Goal: Task Accomplishment & Management: Use online tool/utility

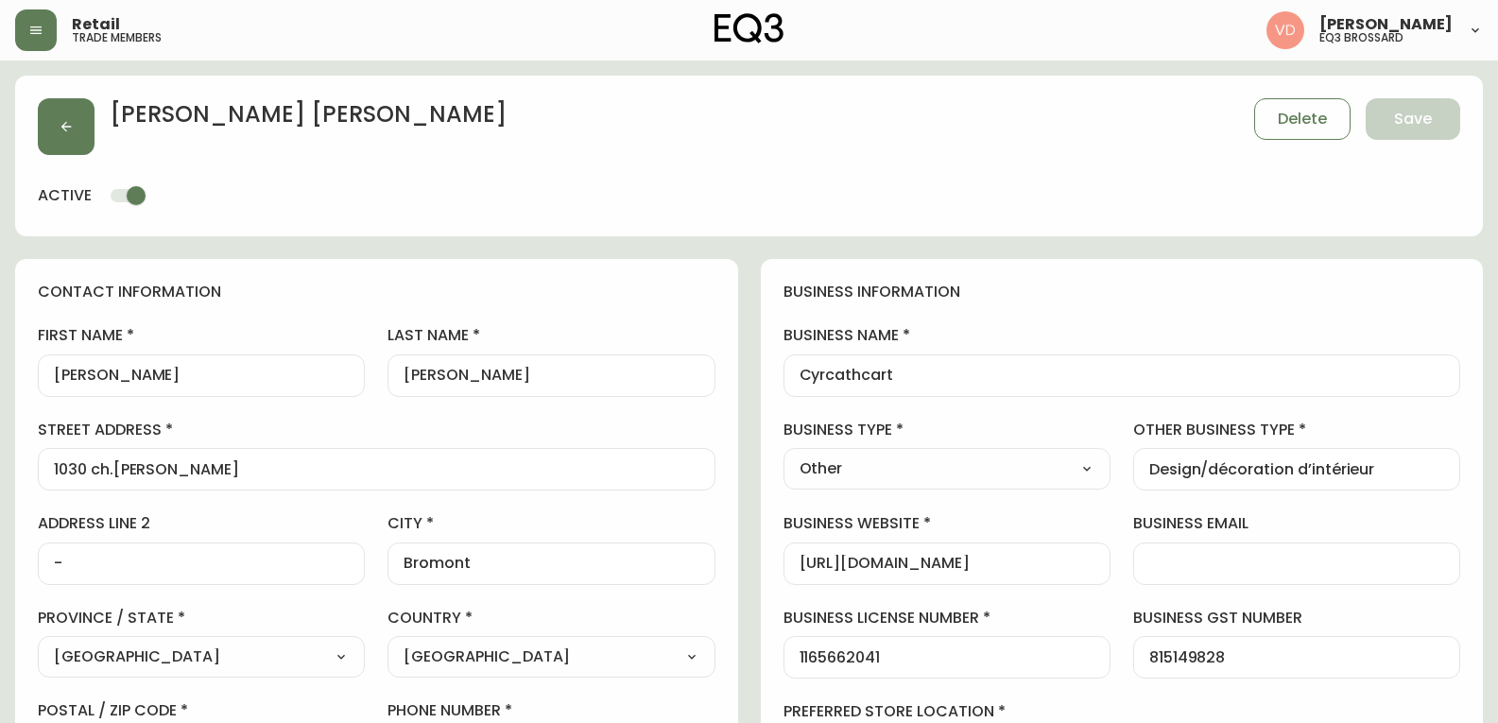
select select "QC"
select select "CA"
select select "CA_FR"
select select "Other"
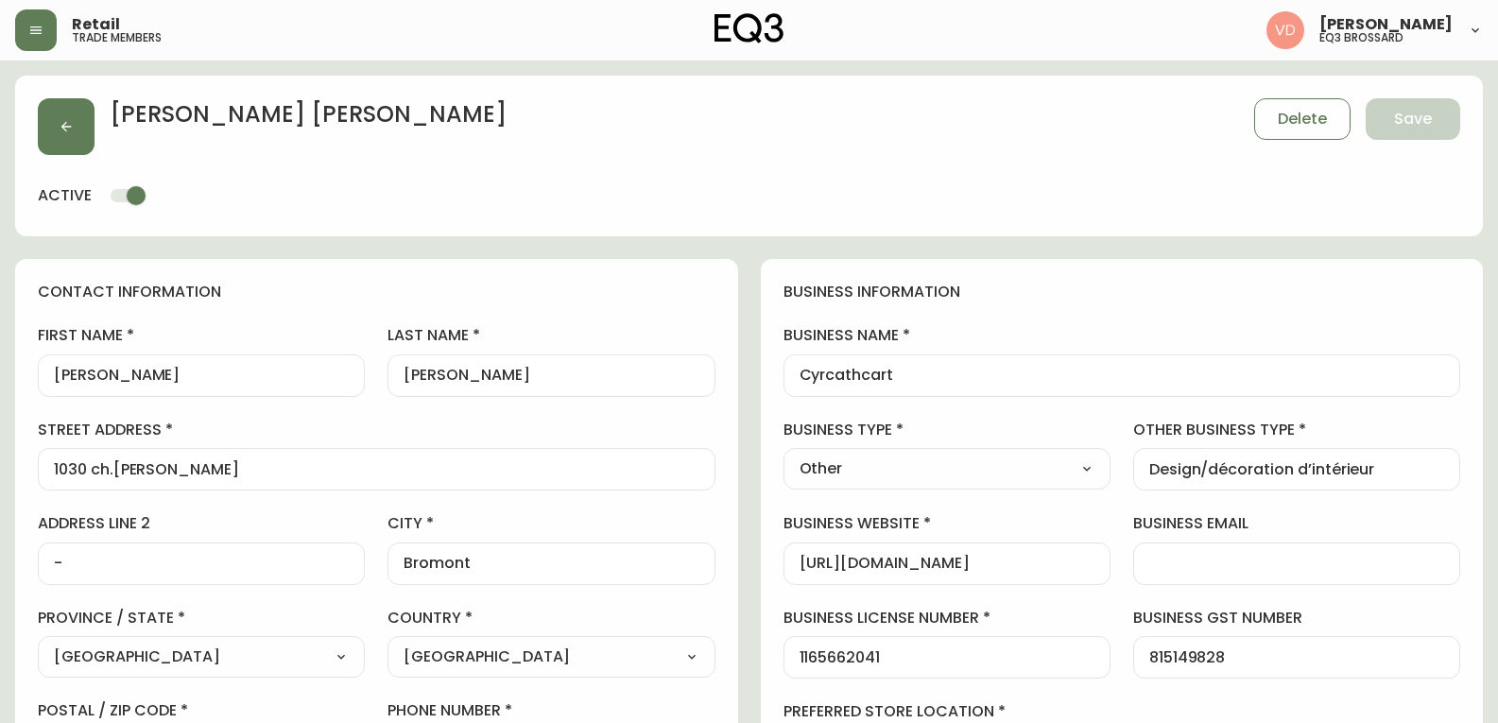
select select "cjw10z96u00fa6gs0941re9ze"
select select "false"
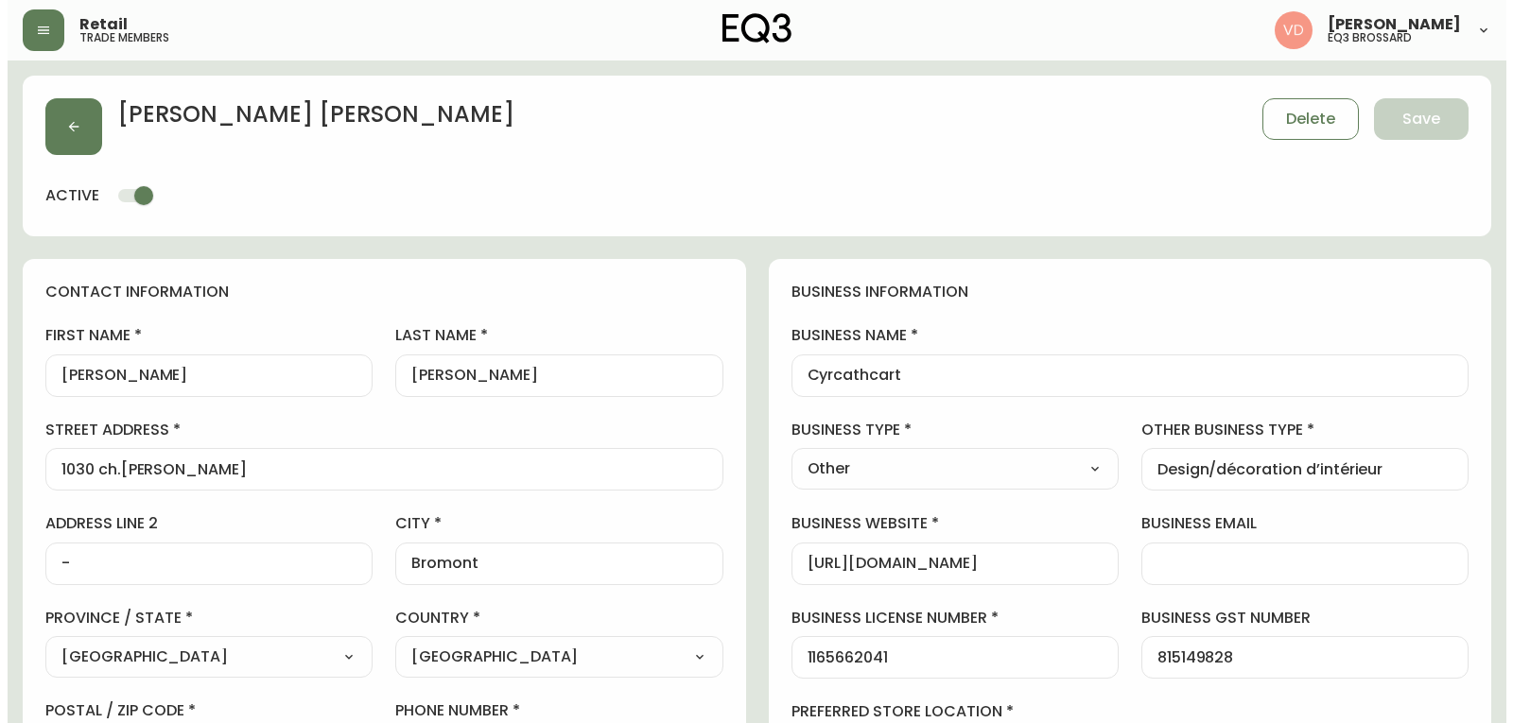
scroll to position [284, 0]
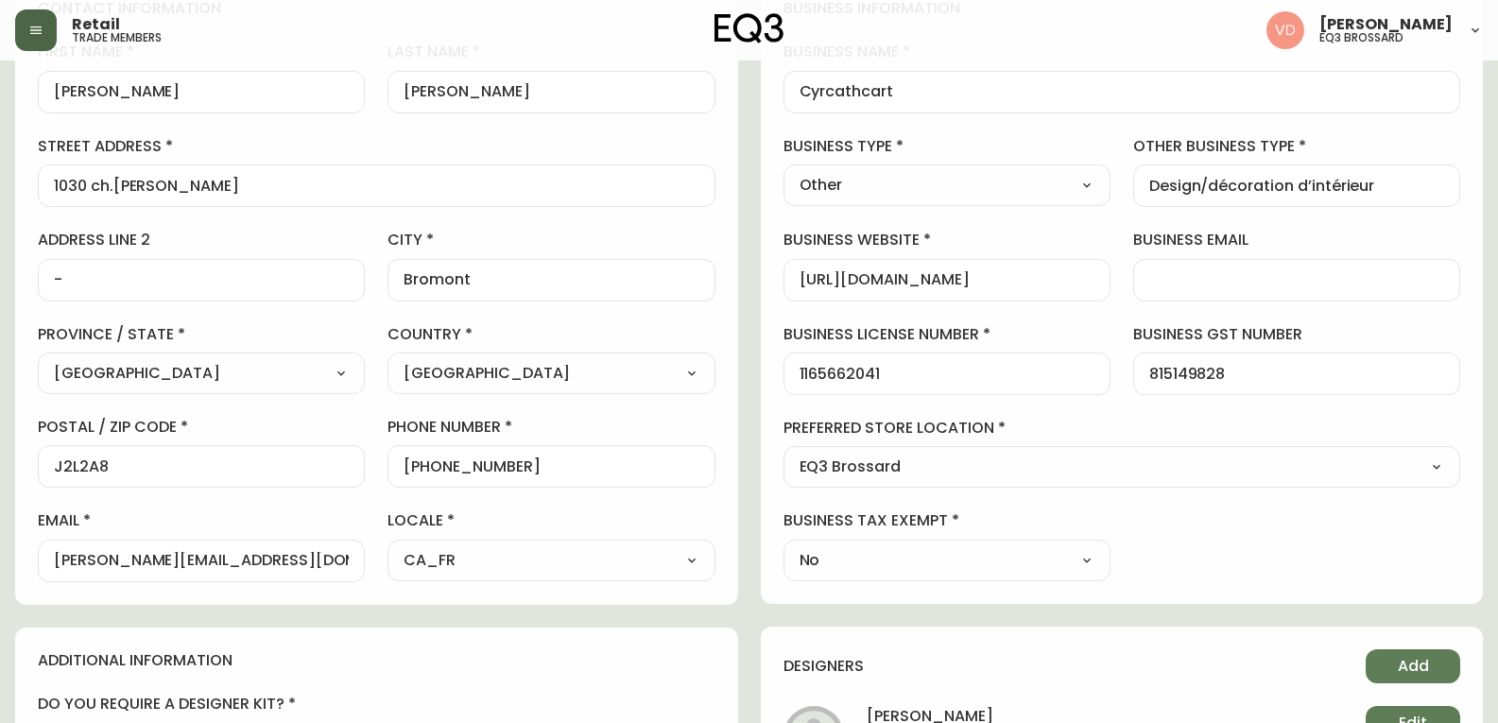
click at [28, 25] on icon "button" at bounding box center [35, 30] width 15 height 15
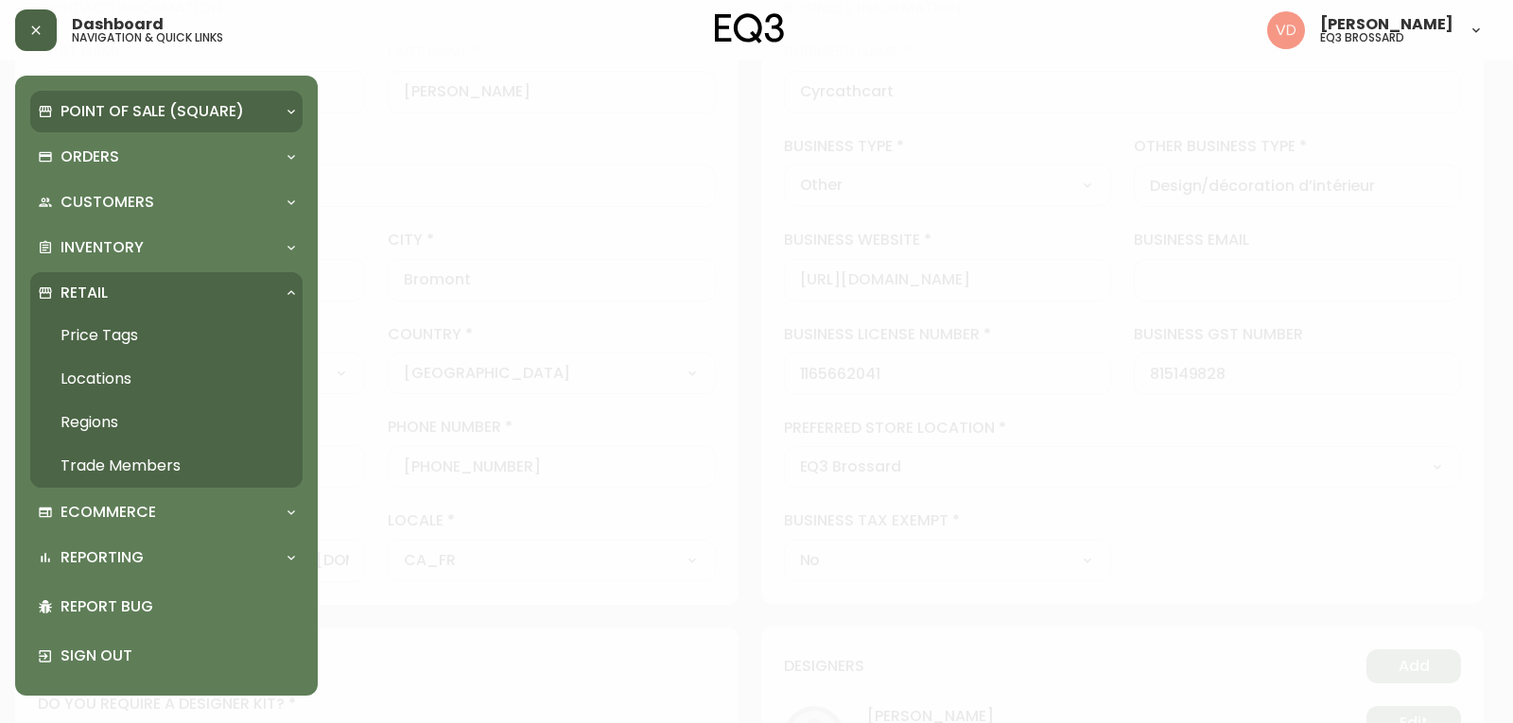
scroll to position [285, 0]
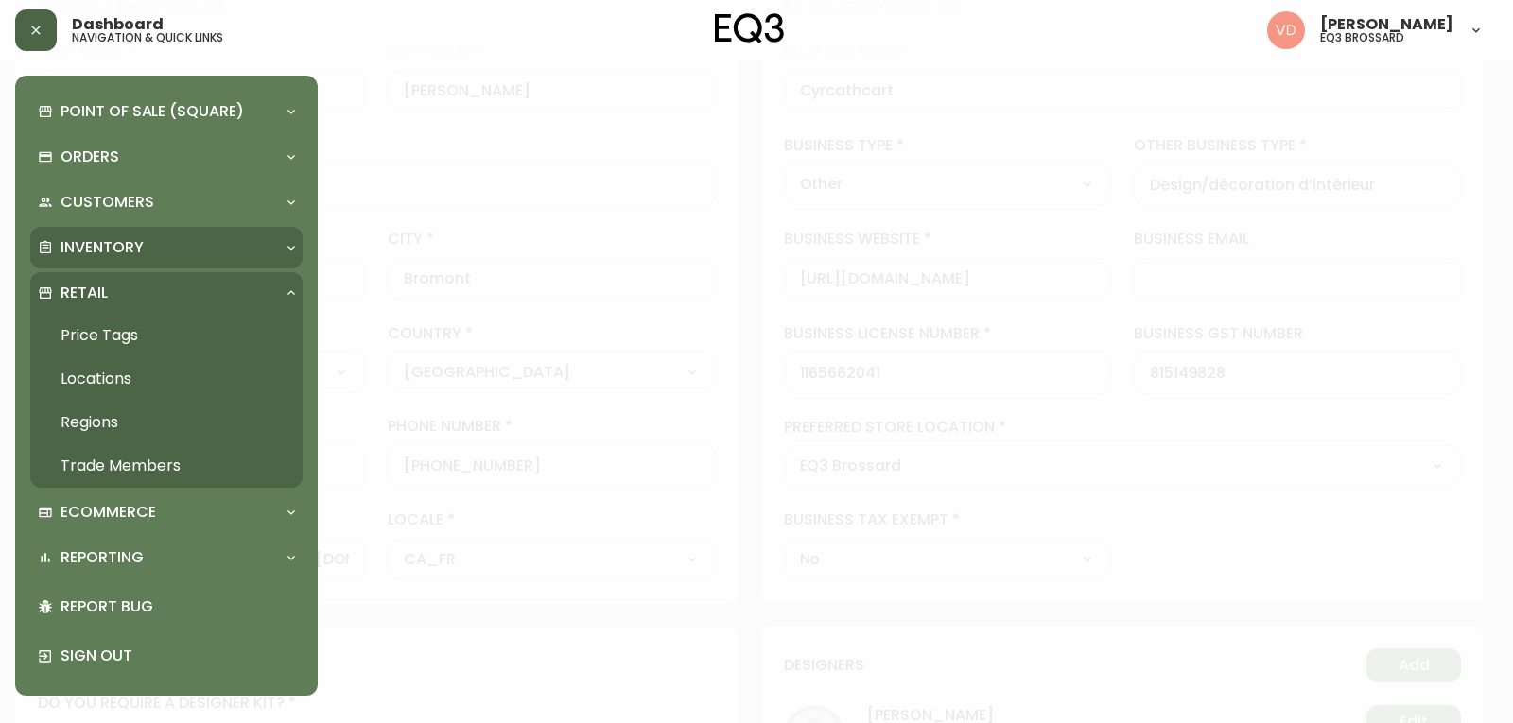
click at [166, 253] on div "Inventory" at bounding box center [157, 247] width 238 height 21
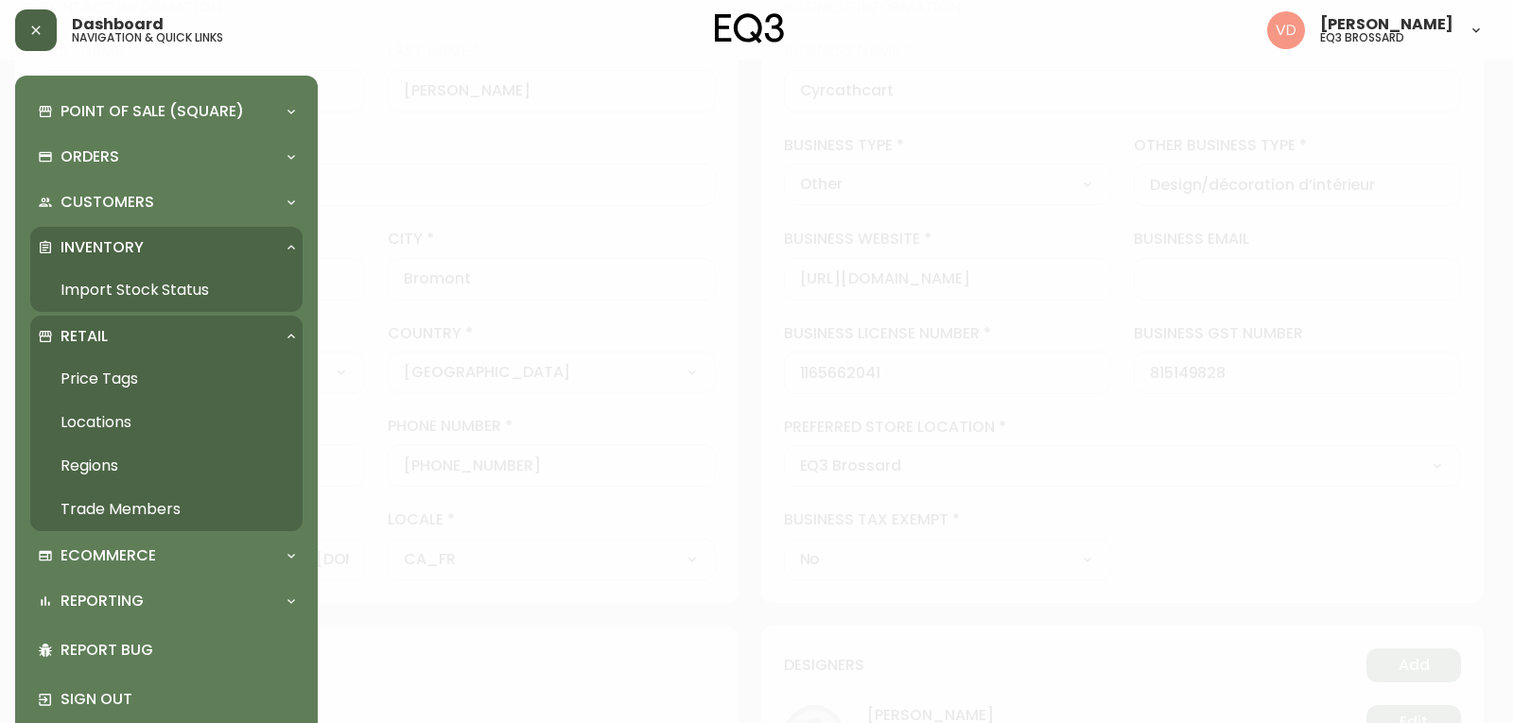
click at [160, 298] on link "Import Stock Status" at bounding box center [166, 290] width 272 height 43
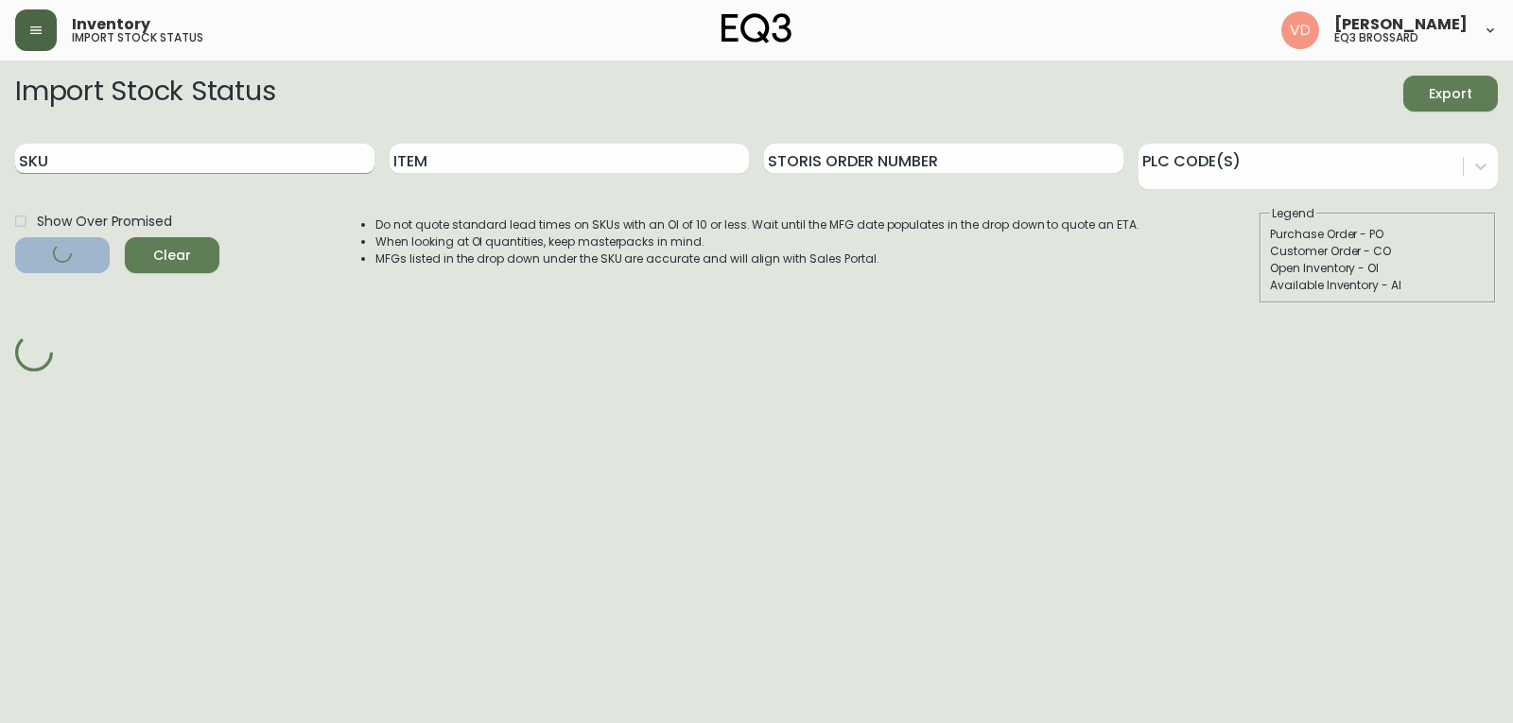
click at [221, 153] on input "SKU" at bounding box center [194, 159] width 359 height 30
paste input "[PHONE_NUMBER]"
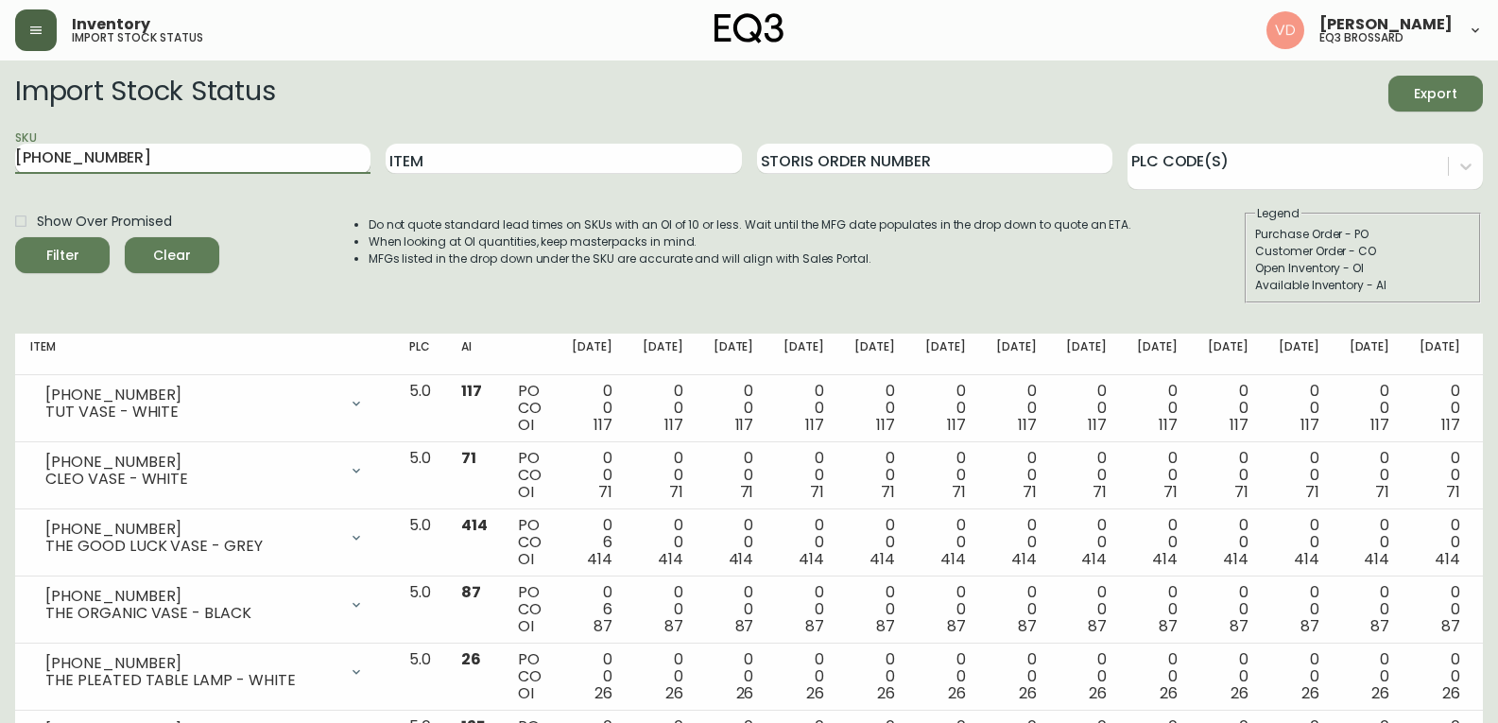
click at [15, 237] on button "Filter" at bounding box center [62, 255] width 95 height 36
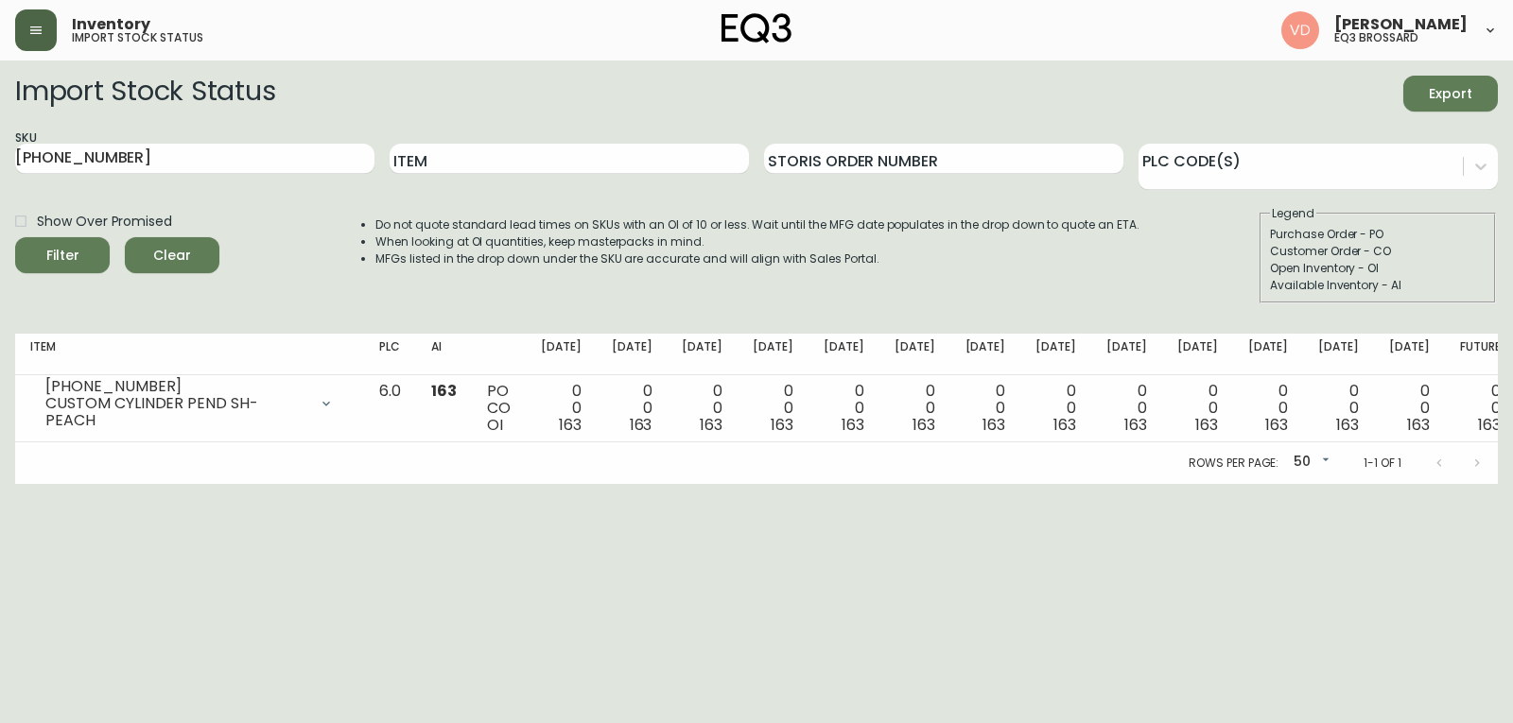
drag, startPoint x: 1395, startPoint y: 572, endPoint x: 1322, endPoint y: 496, distance: 105.6
click at [1345, 484] on html "Inventory import stock status [PERSON_NAME] eq3 [PERSON_NAME] Import Stock Stat…" at bounding box center [756, 242] width 1513 height 484
drag, startPoint x: 0, startPoint y: 138, endPoint x: 0, endPoint y: 109, distance: 29.3
click at [0, 117] on main "Import Stock Status Export SKU [PHONE_NUMBER] Item Storis Order Number PLC Code…" at bounding box center [756, 273] width 1513 height 424
paste input "522-01"
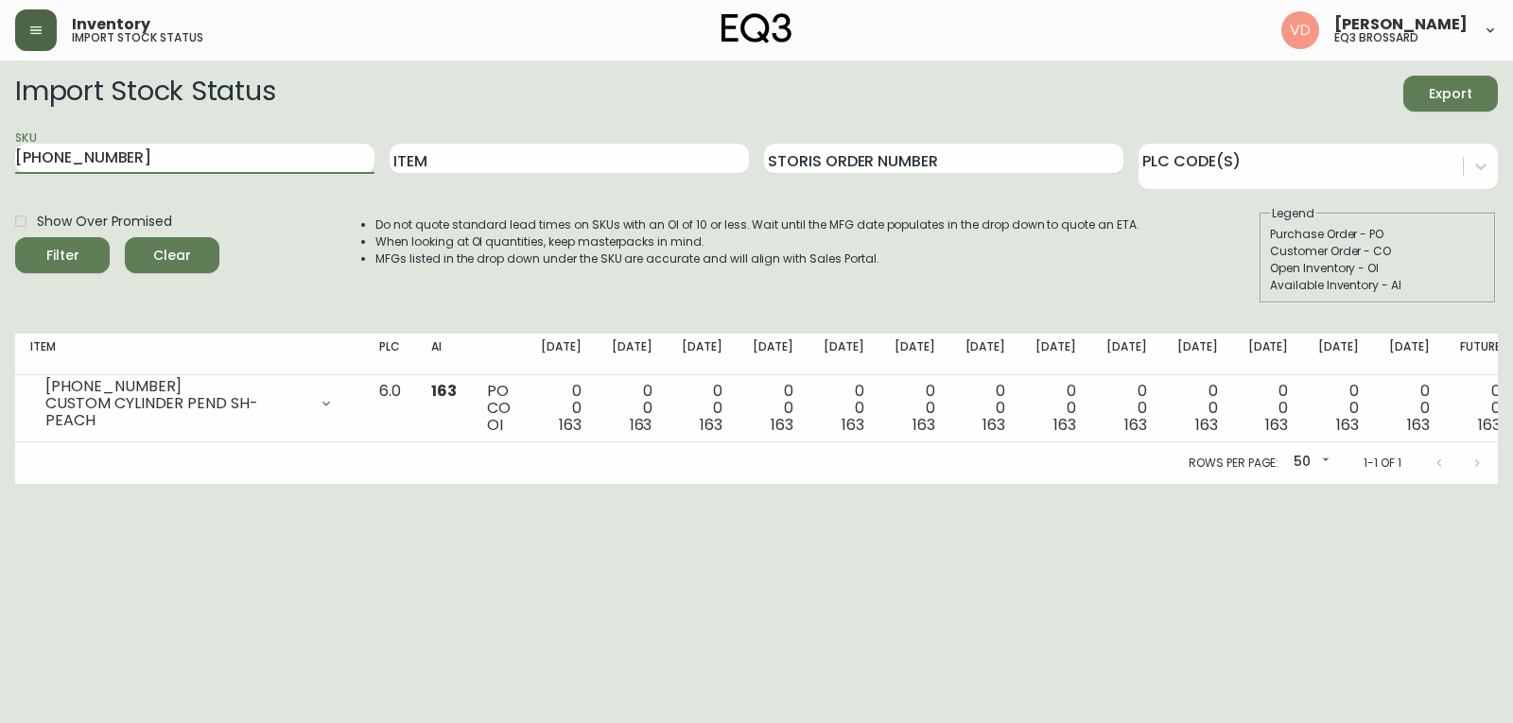
click at [15, 237] on button "Filter" at bounding box center [62, 255] width 95 height 36
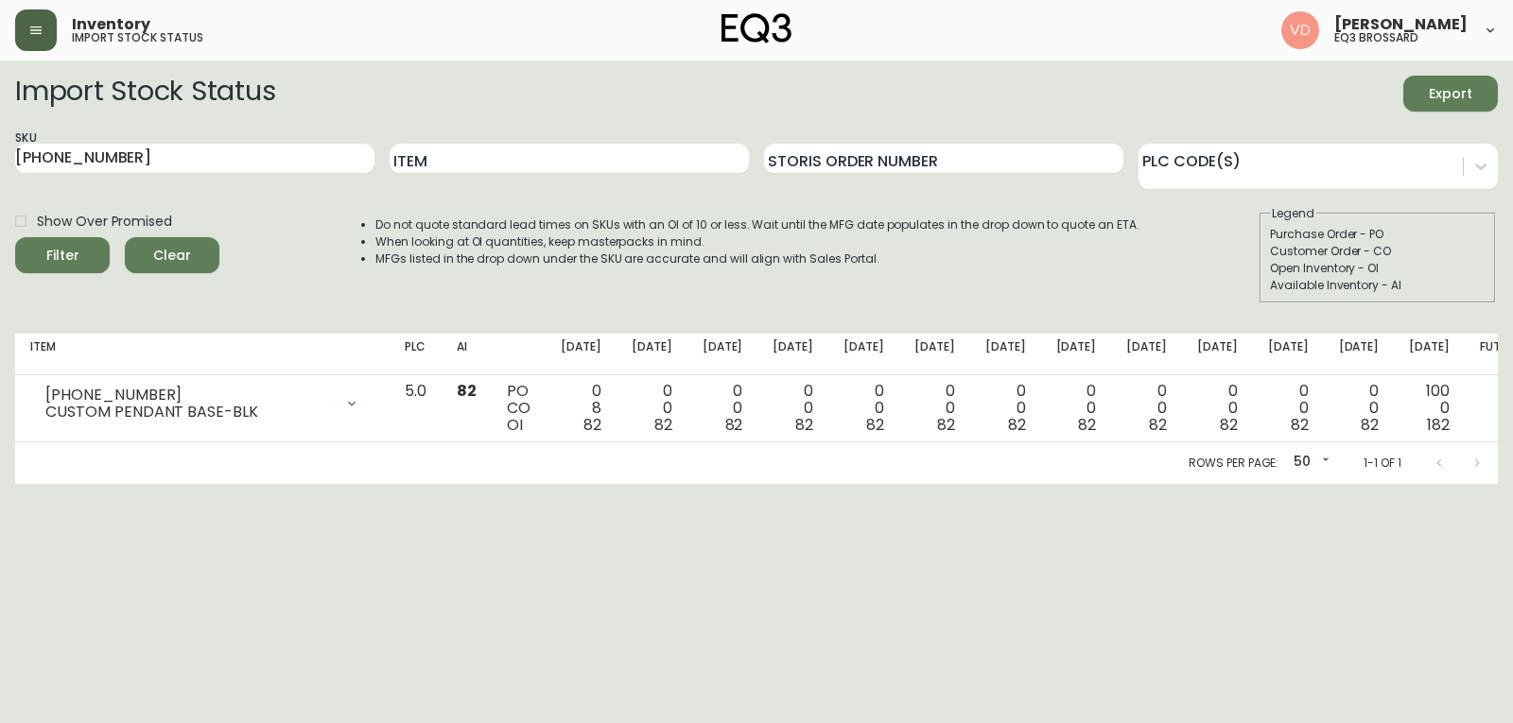
click at [130, 199] on form "Import Stock Status Export SKU [PHONE_NUMBER] Item Storis Order Number PLC Code…" at bounding box center [756, 190] width 1482 height 228
click at [488, 83] on div "Import Stock Status Export" at bounding box center [756, 94] width 1482 height 36
click at [701, 268] on div "Do not quote standard lead times on SKUs with an OI of 10 or less. Wait until t…" at bounding box center [739, 254] width 802 height 98
drag, startPoint x: 121, startPoint y: 158, endPoint x: 80, endPoint y: 158, distance: 40.7
click at [80, 158] on input "[PHONE_NUMBER]" at bounding box center [194, 159] width 359 height 30
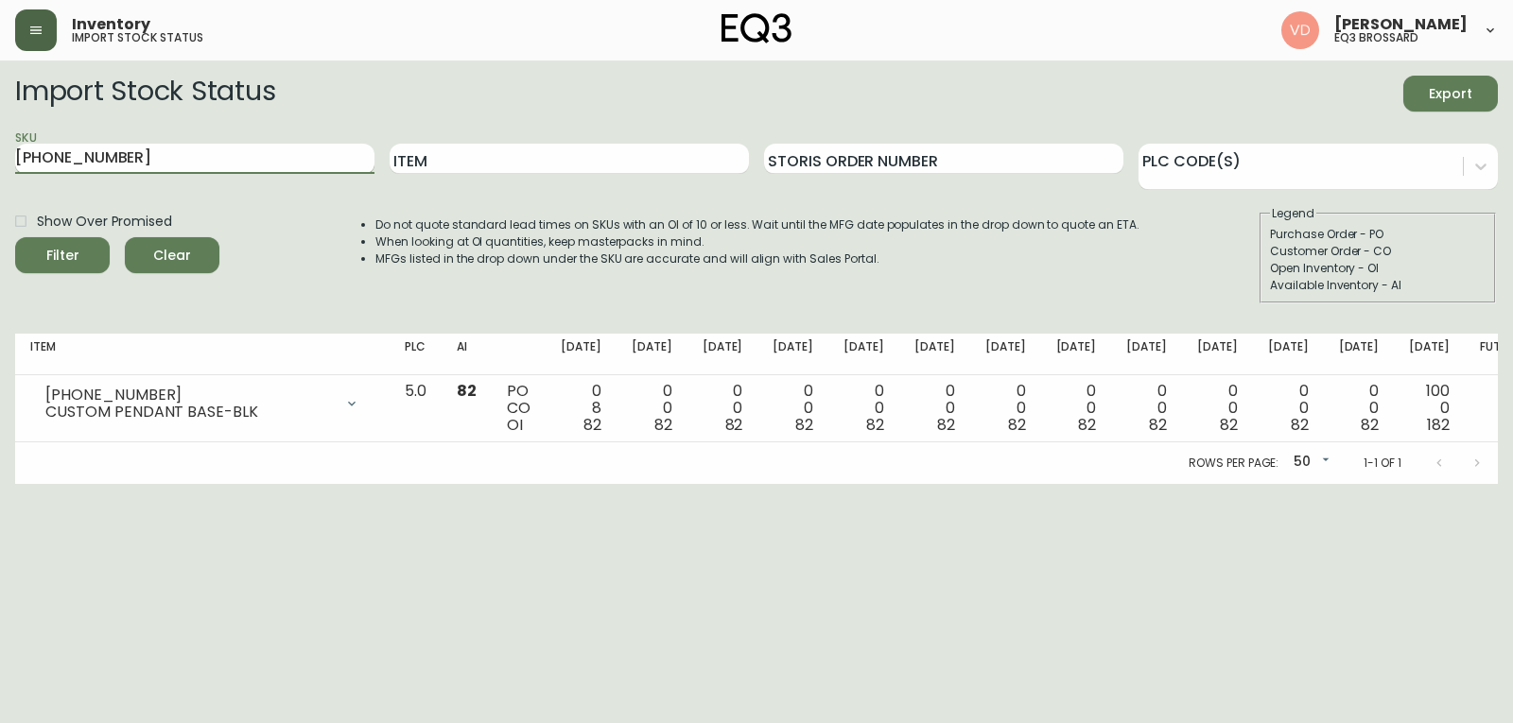
click at [147, 155] on input "[PHONE_NUMBER]" at bounding box center [194, 159] width 359 height 30
drag, startPoint x: 166, startPoint y: 155, endPoint x: 0, endPoint y: 114, distance: 171.3
click at [0, 120] on main "Import Stock Status Export SKU [PHONE_NUMBER] Item Storis Order Number PLC Code…" at bounding box center [756, 273] width 1513 height 424
paste input "3322-2"
type input "[PHONE_NUMBER]"
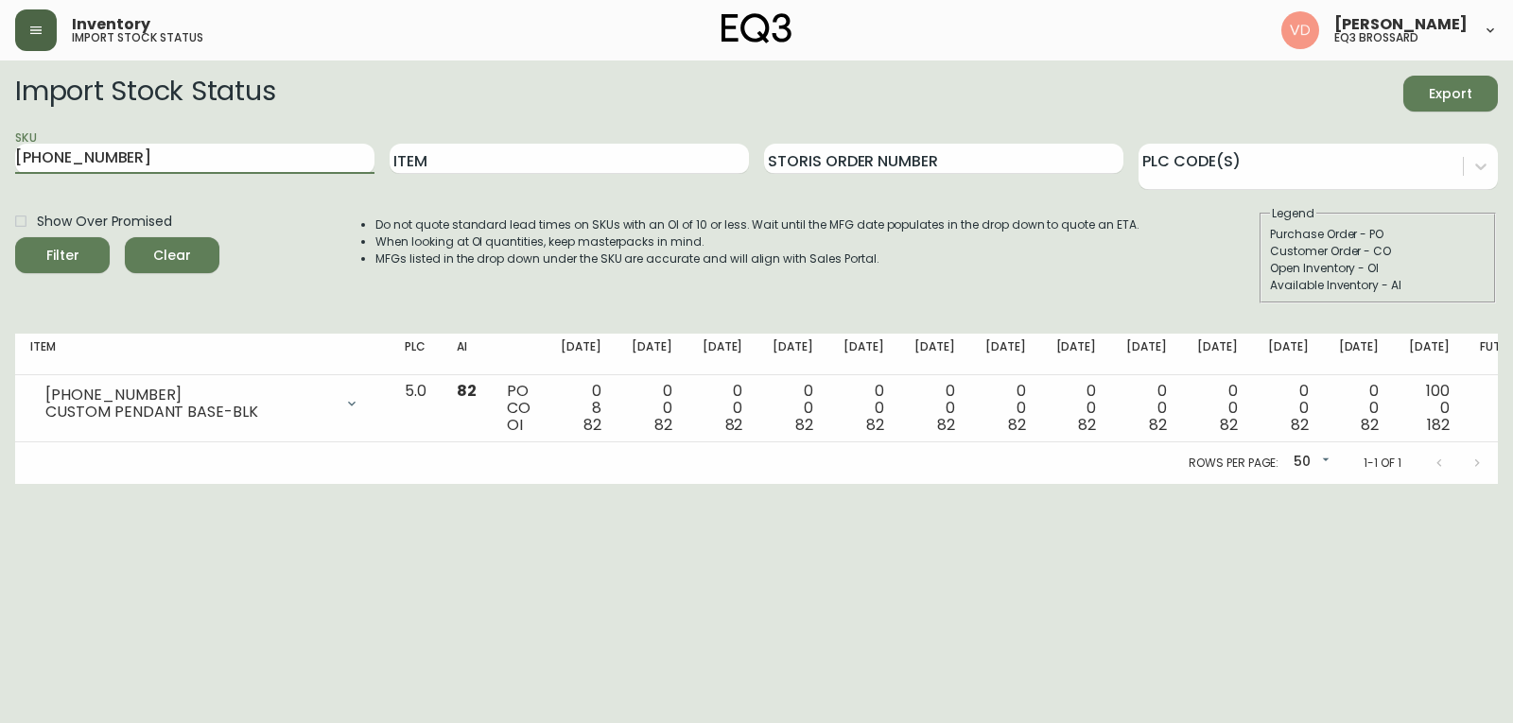
click at [15, 237] on button "Filter" at bounding box center [62, 255] width 95 height 36
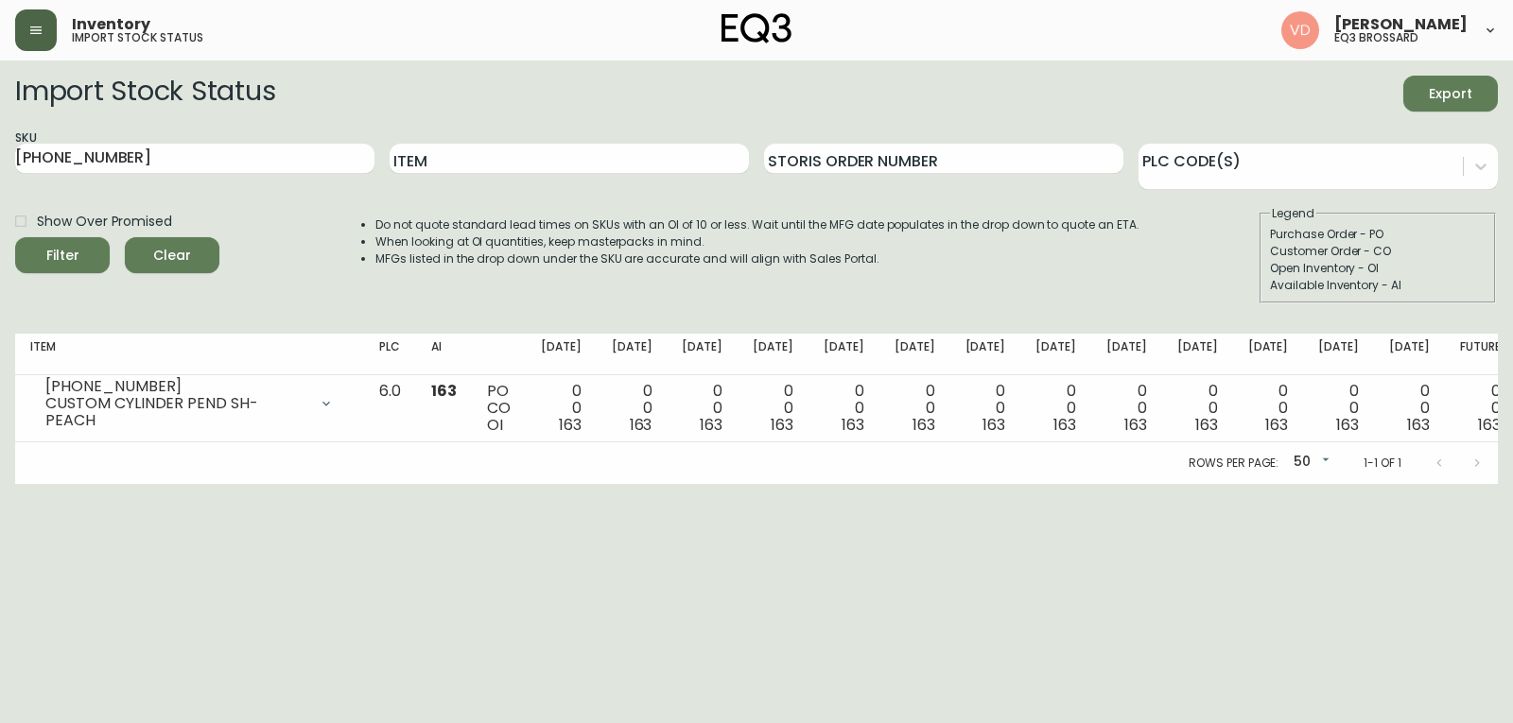
click at [1058, 35] on div "Inventory import stock status [PERSON_NAME] eq3 [PERSON_NAME]" at bounding box center [756, 30] width 1482 height 61
